Goal: Task Accomplishment & Management: Manage account settings

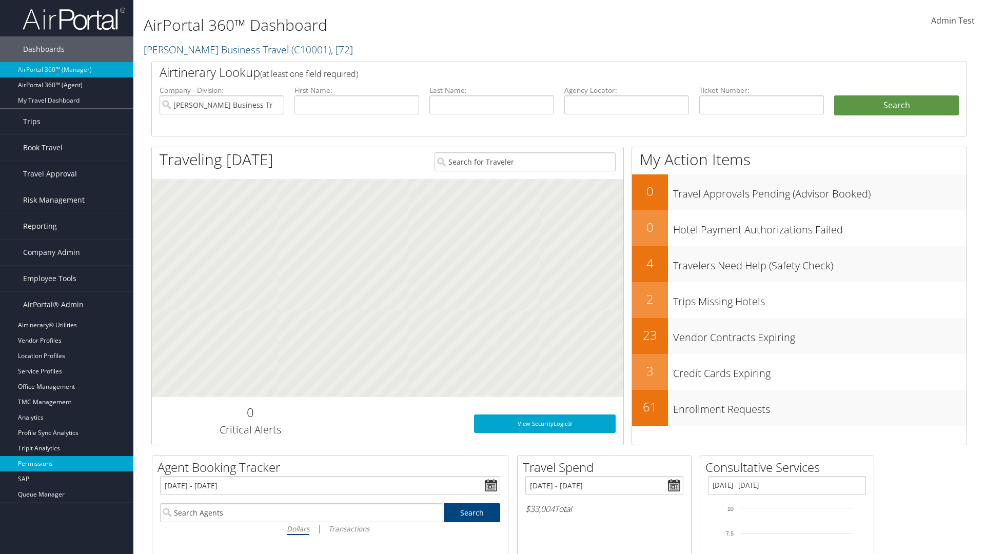
click at [67, 464] on link "Permissions" at bounding box center [66, 463] width 133 height 15
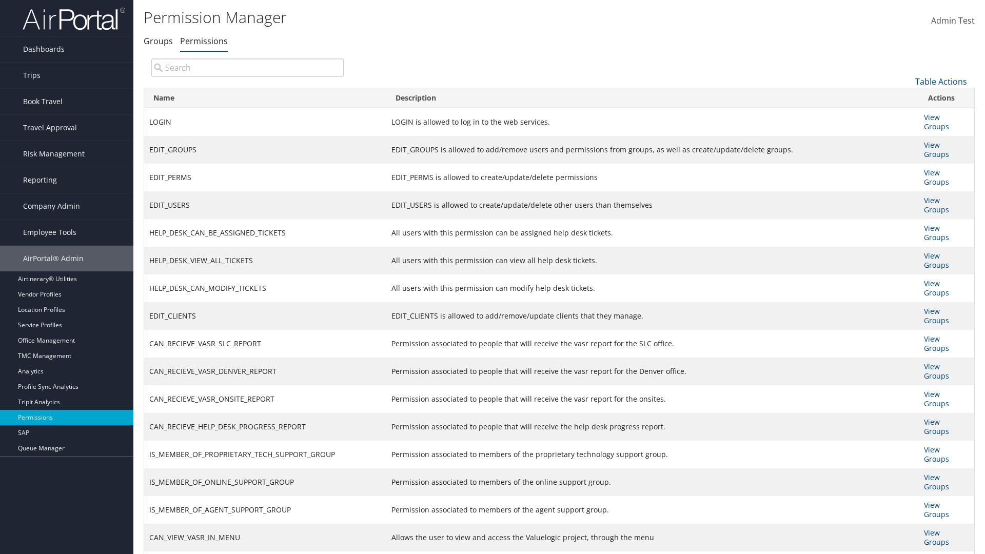
click at [941, 81] on link "Table Actions" at bounding box center [941, 81] width 52 height 11
click at [906, 97] on link "New Record" at bounding box center [906, 97] width 135 height 17
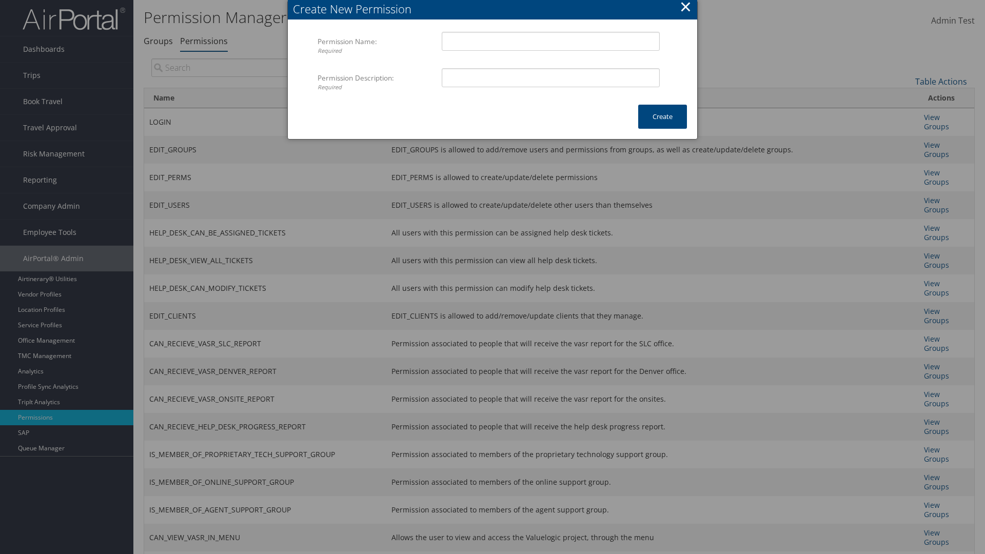
click at [685, 8] on button "×" at bounding box center [686, 6] width 12 height 21
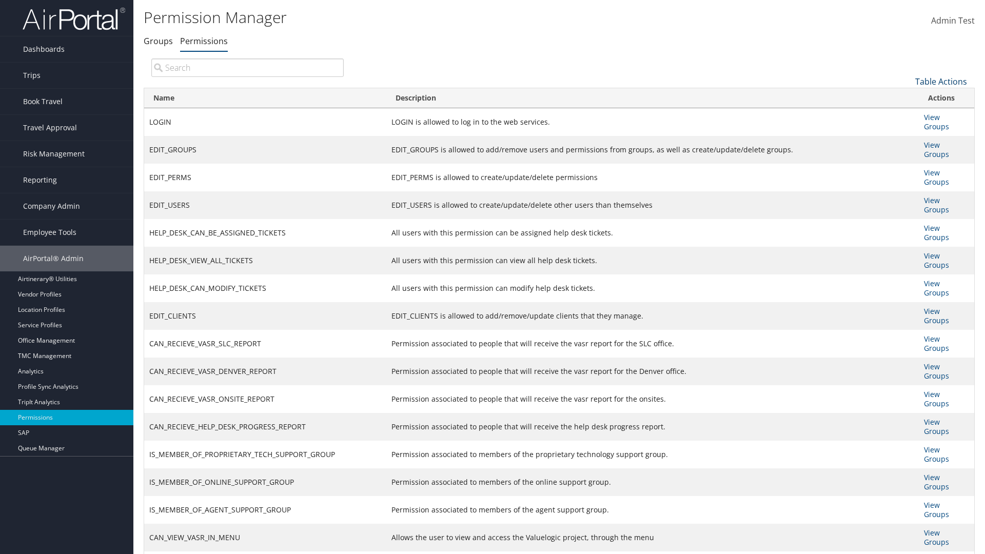
click at [941, 81] on link "Table Actions" at bounding box center [941, 81] width 52 height 11
click at [906, 132] on link "Column Visibility" at bounding box center [906, 132] width 135 height 17
click at [906, 98] on link "Name" at bounding box center [906, 98] width 135 height 17
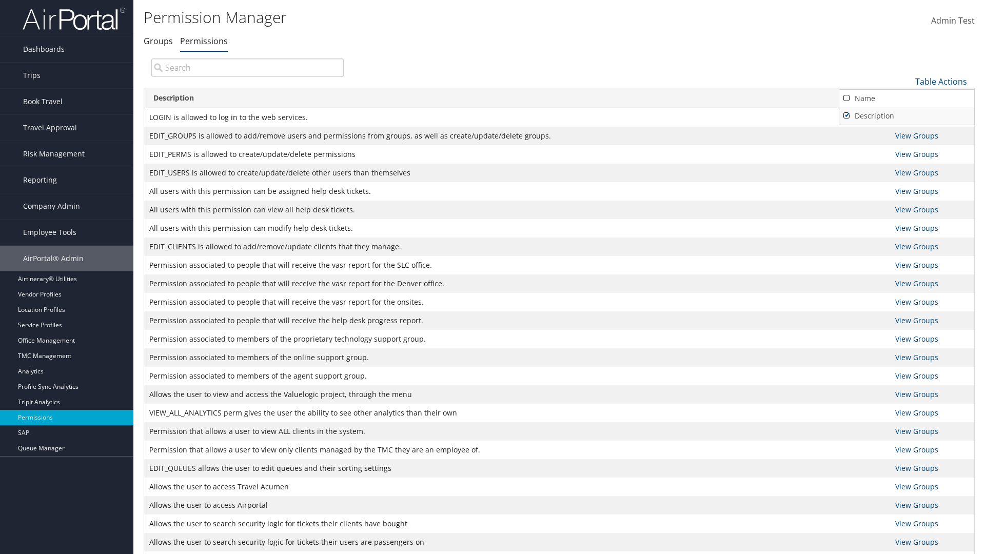
click at [906, 115] on link "Description" at bounding box center [906, 115] width 135 height 17
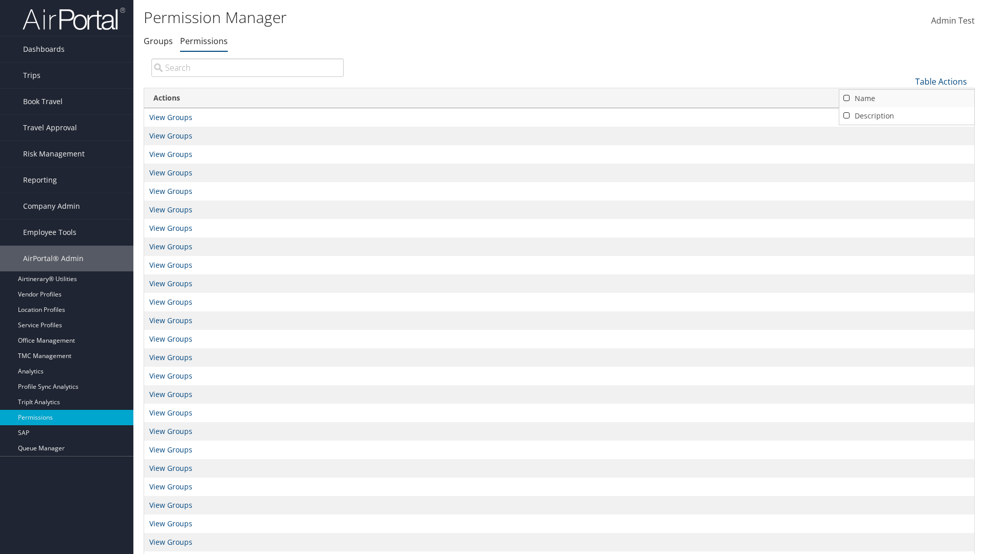
click at [906, 98] on link "Name" at bounding box center [906, 98] width 135 height 17
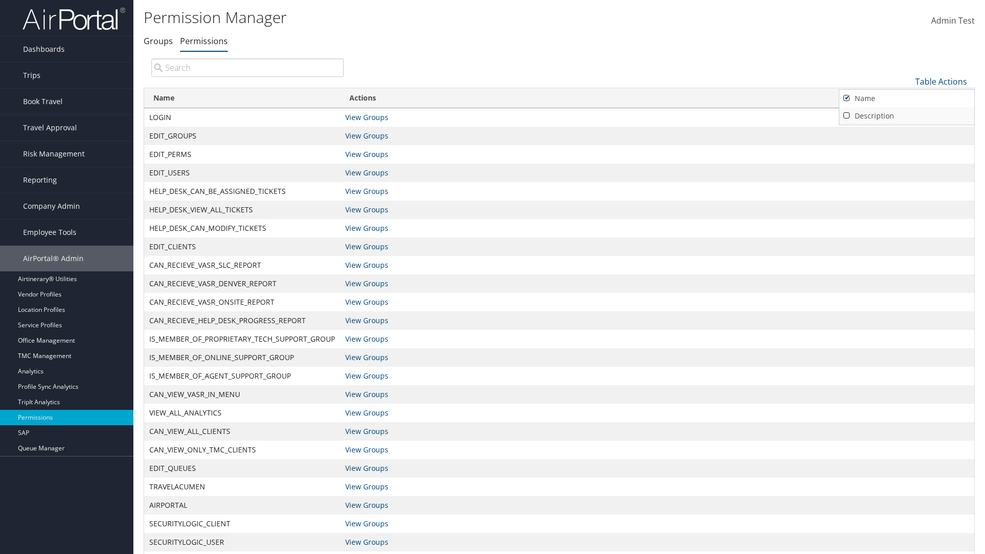
click at [906, 115] on link "Description" at bounding box center [906, 115] width 135 height 17
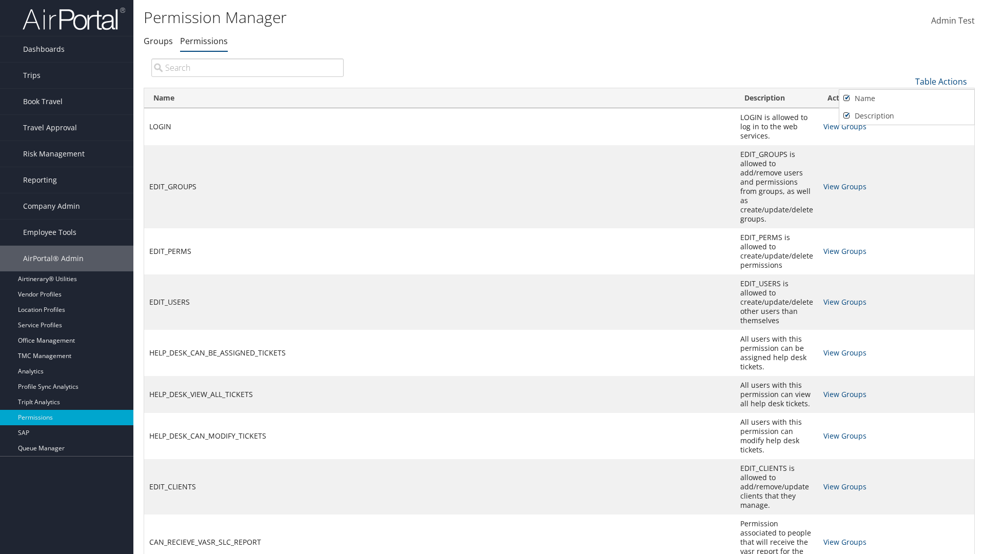
click at [492, 277] on div at bounding box center [492, 277] width 985 height 554
click at [941, 81] on link "Table Actions" at bounding box center [941, 81] width 52 height 11
click at [906, 149] on link "Page Length" at bounding box center [906, 149] width 135 height 17
click at [941, 81] on link "Table Actions" at bounding box center [941, 81] width 52 height 11
